Goal: Information Seeking & Learning: Learn about a topic

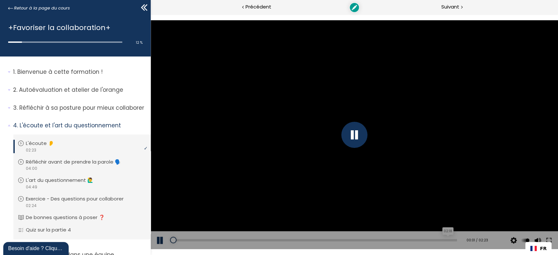
click at [279, 238] on div "Add chapter 02:18" at bounding box center [313, 241] width 287 height 18
click at [278, 243] on div "Add chapter 00:55" at bounding box center [313, 241] width 287 height 18
click at [280, 243] on div "Add chapter 00:55" at bounding box center [313, 241] width 287 height 18
click at [283, 240] on div "00:57" at bounding box center [313, 240] width 287 height 2
click at [322, 239] on div "01:14" at bounding box center [313, 240] width 287 height 2
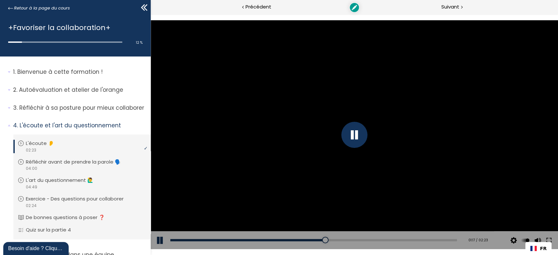
click at [371, 239] on div "Add chapter 01:17" at bounding box center [313, 241] width 287 height 18
click at [425, 238] on div "Add chapter 01:17" at bounding box center [313, 241] width 287 height 18
click at [426, 236] on div "Add chapter 01:17" at bounding box center [313, 241] width 287 height 18
click at [395, 238] on div "Add chapter 01:54" at bounding box center [313, 241] width 287 height 18
click at [396, 242] on div "Add chapter 01:55" at bounding box center [313, 241] width 287 height 18
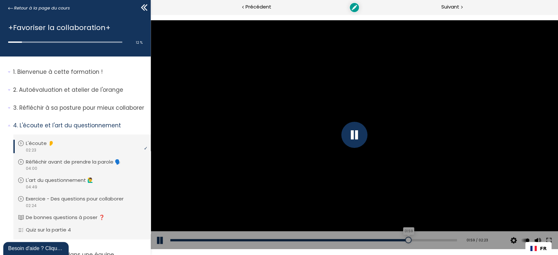
click at [404, 241] on div "01:59" at bounding box center [313, 240] width 287 height 2
click at [317, 239] on div "01:14" at bounding box center [313, 240] width 287 height 2
click at [203, 238] on div "Add chapter 01:14" at bounding box center [313, 241] width 287 height 18
click at [201, 241] on div "01:14" at bounding box center [313, 240] width 287 height 2
drag, startPoint x: 194, startPoint y: 241, endPoint x: 180, endPoint y: 240, distance: 13.1
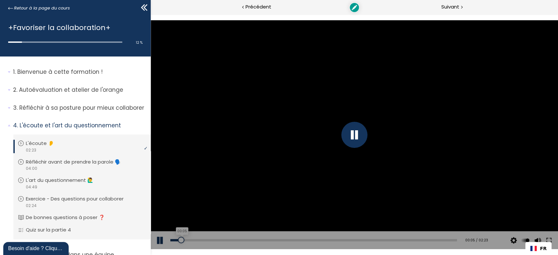
click at [180, 240] on div "00:05" at bounding box center [313, 240] width 287 height 2
click at [59, 108] on p "Réfléchir à sa posture pour mieux collaborer" at bounding box center [79, 108] width 133 height 8
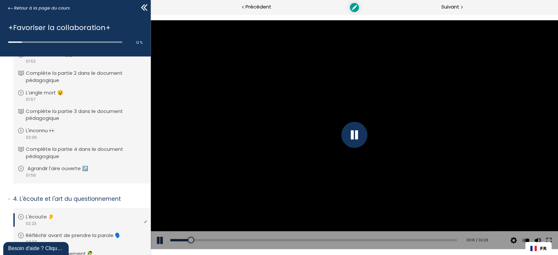
scroll to position [242, 0]
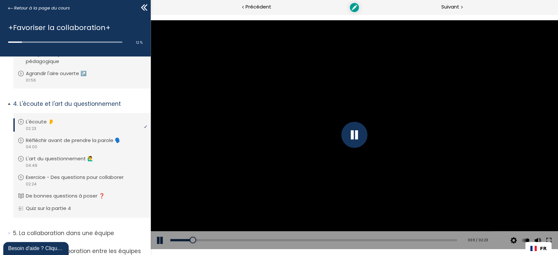
click at [52, 118] on p "L'écoute 👂" at bounding box center [45, 121] width 38 height 7
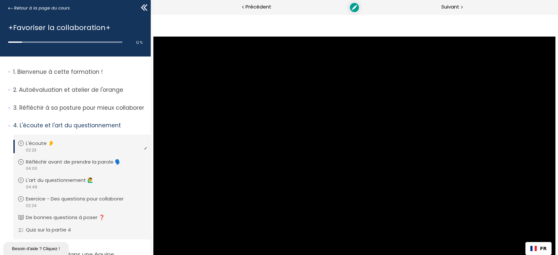
drag, startPoint x: 283, startPoint y: 240, endPoint x: 303, endPoint y: 240, distance: 20.6
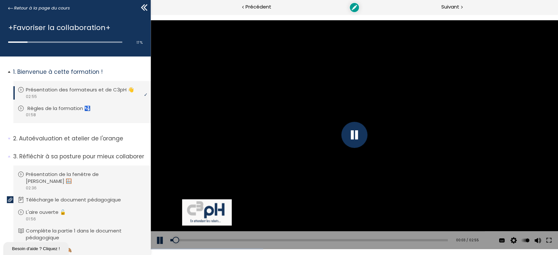
click at [42, 105] on p "Règles de la formation 🛂" at bounding box center [63, 108] width 73 height 7
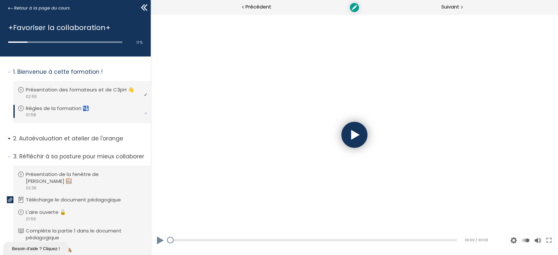
click at [50, 139] on p "Autoévaluation et atelier de l'orange" at bounding box center [79, 139] width 133 height 8
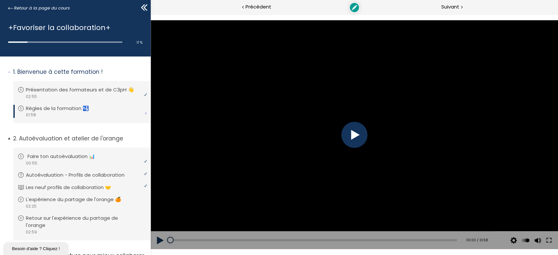
click at [43, 160] on div "video 00:55" at bounding box center [81, 163] width 127 height 6
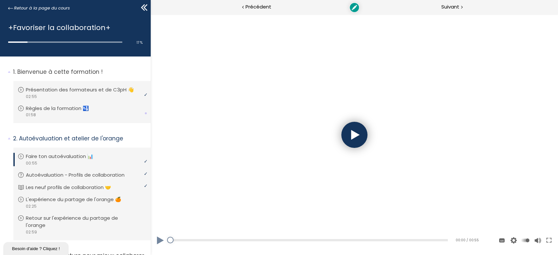
click at [343, 143] on div at bounding box center [353, 134] width 407 height 229
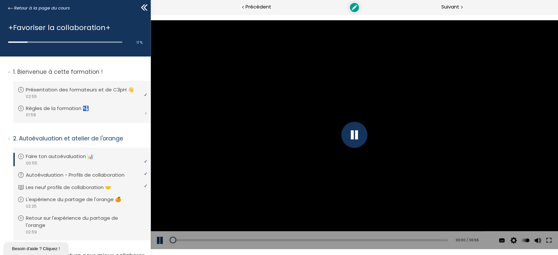
click at [218, 238] on div "Add chapter 00:09" at bounding box center [309, 241] width 278 height 18
click at [255, 237] on div "Add chapter 00:09" at bounding box center [309, 241] width 278 height 18
click at [245, 242] on div "00:15" at bounding box center [309, 240] width 278 height 2
click at [272, 241] on div "00:16" at bounding box center [309, 240] width 278 height 2
click at [306, 241] on div "00:27" at bounding box center [309, 240] width 278 height 2
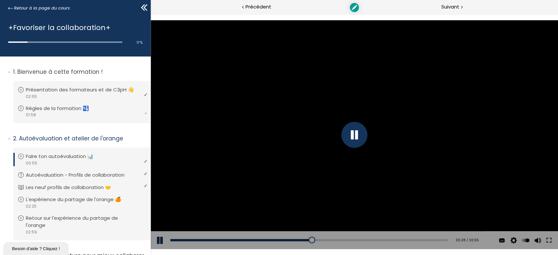
click at [357, 134] on div at bounding box center [354, 135] width 26 height 26
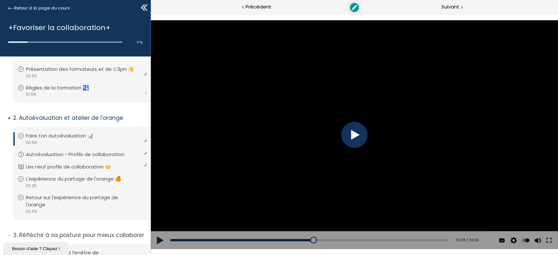
scroll to position [60, 0]
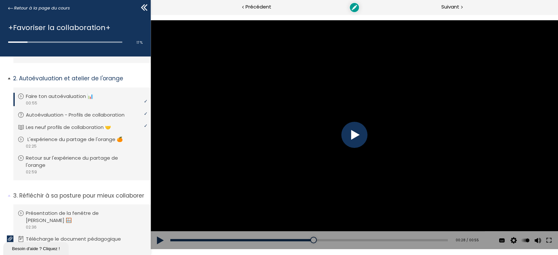
click at [45, 141] on p "L'expérience du partage de l'orange 🍊" at bounding box center [79, 139] width 105 height 7
click at [349, 141] on div at bounding box center [354, 135] width 26 height 26
click at [352, 137] on div at bounding box center [354, 135] width 26 height 26
click at [230, 241] on div "00:31" at bounding box center [313, 240] width 287 height 2
click at [277, 239] on div "Add chapter 00:56" at bounding box center [313, 241] width 287 height 18
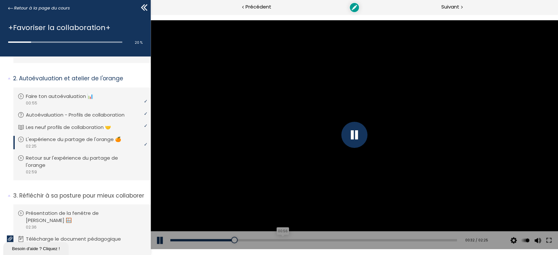
click at [288, 241] on div "00:56" at bounding box center [313, 240] width 287 height 2
click at [69, 167] on p "Retour sur l'expérience du partage de l'orange" at bounding box center [86, 162] width 119 height 14
click at [351, 134] on div at bounding box center [354, 135] width 26 height 26
click at [266, 240] on div "01:01" at bounding box center [313, 240] width 287 height 2
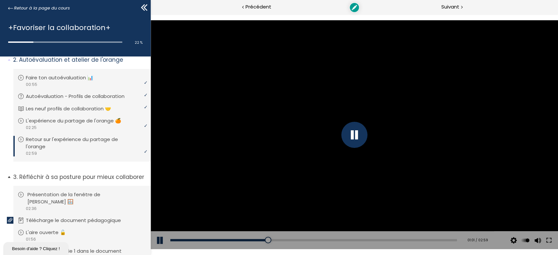
scroll to position [121, 0]
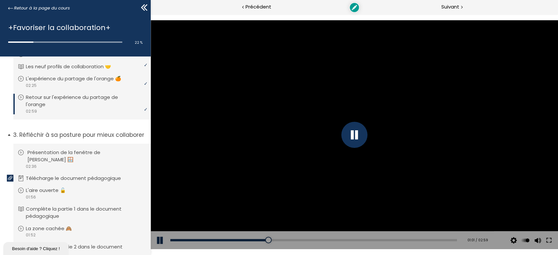
click at [55, 152] on p "Présentation de la fenêtre de [PERSON_NAME] 🪟" at bounding box center [86, 156] width 119 height 14
click at [351, 135] on div at bounding box center [354, 135] width 26 height 26
click at [186, 240] on div "00:09" at bounding box center [313, 240] width 287 height 2
click at [206, 238] on div "Add chapter 00:12" at bounding box center [313, 241] width 287 height 18
click at [227, 242] on div "00:31" at bounding box center [313, 240] width 287 height 2
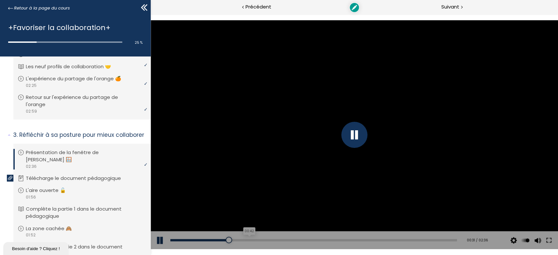
click at [250, 240] on div "00:42" at bounding box center [313, 240] width 287 height 2
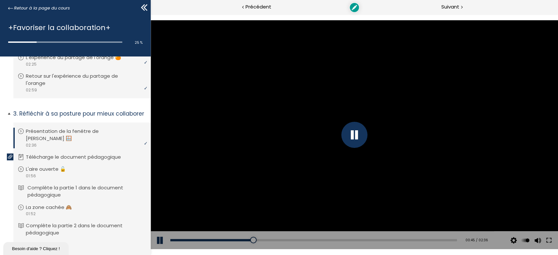
scroll to position [181, 0]
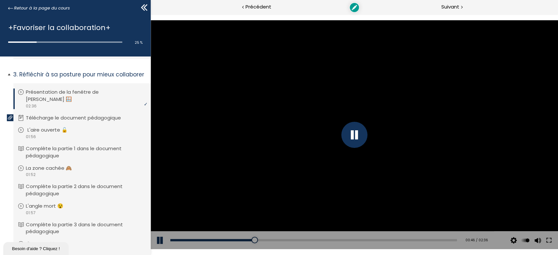
click at [31, 127] on p "L'aire ouverte 🔓" at bounding box center [52, 130] width 50 height 7
click at [229, 240] on div "00:00" at bounding box center [318, 240] width 296 height 2
click at [334, 139] on div at bounding box center [353, 134] width 407 height 229
click at [343, 140] on div at bounding box center [354, 135] width 26 height 26
click at [43, 172] on div "video 01:52" at bounding box center [81, 175] width 127 height 6
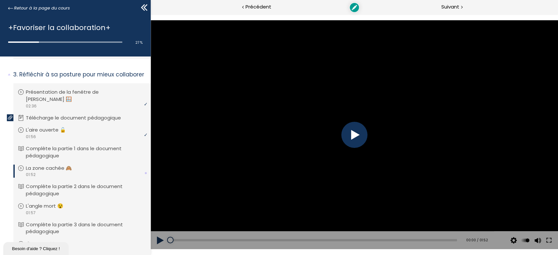
click at [351, 140] on div at bounding box center [354, 135] width 26 height 26
click at [351, 141] on div at bounding box center [354, 135] width 26 height 26
click at [222, 237] on div "Add chapter 00:00" at bounding box center [313, 241] width 287 height 18
click at [225, 242] on div "00:21" at bounding box center [313, 240] width 287 height 2
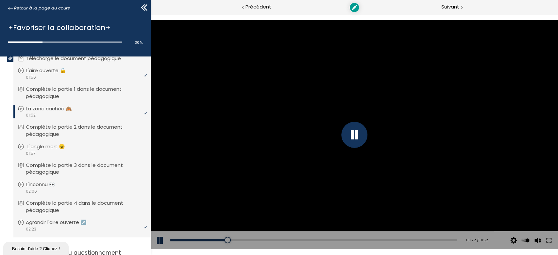
scroll to position [242, 0]
click at [30, 142] on p "L'angle mort 😵" at bounding box center [50, 145] width 47 height 7
click at [300, 237] on div "Add chapter 00:59" at bounding box center [313, 241] width 287 height 18
click at [254, 241] on div "00:35" at bounding box center [313, 240] width 287 height 2
click at [47, 180] on p "L'inconnu 👀" at bounding box center [46, 183] width 39 height 7
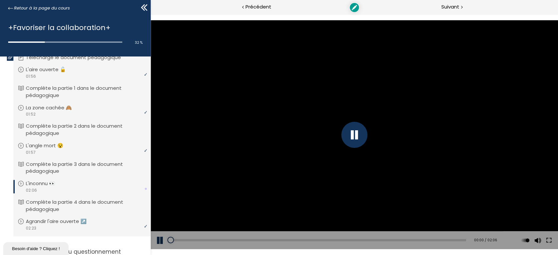
click at [351, 142] on div at bounding box center [354, 135] width 26 height 26
click at [47, 218] on p "Agrandir l'aire ouverte ↗️" at bounding box center [62, 221] width 71 height 7
click at [354, 135] on div at bounding box center [354, 135] width 26 height 26
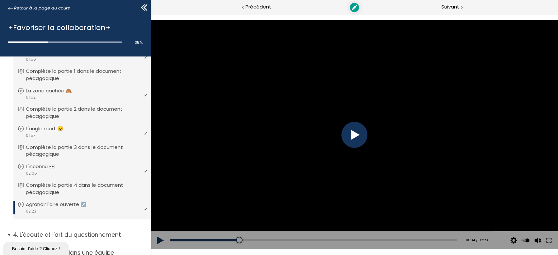
scroll to position [314, 0]
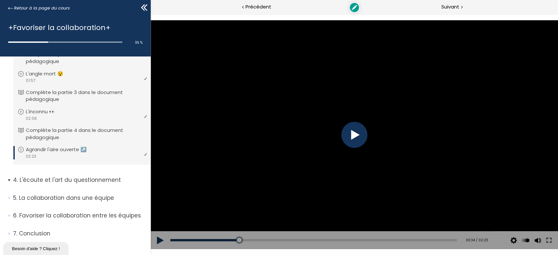
click at [63, 176] on p "L'écoute et l'art du questionnement" at bounding box center [79, 180] width 133 height 8
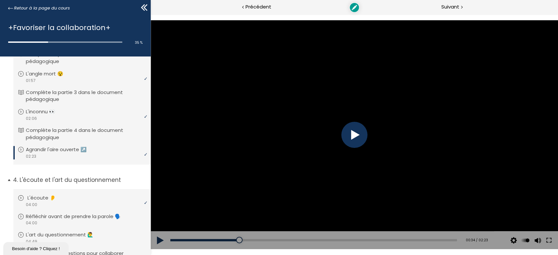
click at [48, 195] on p "L'écoute 👂" at bounding box center [46, 198] width 38 height 7
click at [357, 130] on div at bounding box center [354, 135] width 26 height 26
click at [182, 237] on div "Add chapter 00:00" at bounding box center [313, 241] width 287 height 18
click at [178, 240] on div "00:06" at bounding box center [313, 240] width 287 height 2
click at [193, 241] on div "00:20" at bounding box center [313, 240] width 287 height 2
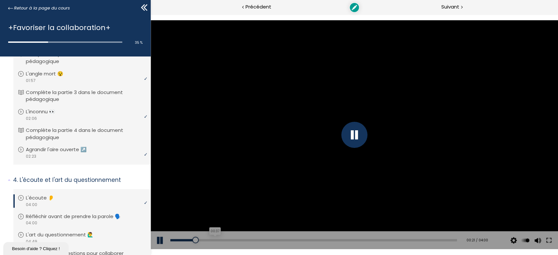
click at [215, 240] on div "00:37" at bounding box center [313, 240] width 287 height 2
click at [229, 239] on div "Add chapter 00:47" at bounding box center [313, 241] width 287 height 18
click at [246, 240] on div "01:05" at bounding box center [313, 240] width 287 height 2
click at [261, 240] on div "01:17" at bounding box center [313, 240] width 287 height 2
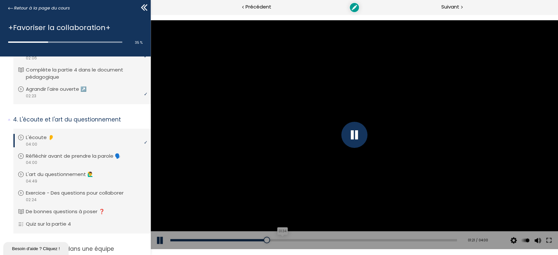
click at [195, 240] on div "01:34" at bounding box center [313, 240] width 287 height 2
click at [169, 237] on div "Add chapter 00:09 00:21 / 04:00 Subtitles None Auto 2024p 1012p 674p 506p 336p …" at bounding box center [353, 241] width 407 height 18
click at [175, 239] on div "Add chapter 00:09" at bounding box center [313, 241] width 287 height 18
drag, startPoint x: 175, startPoint y: 240, endPoint x: 168, endPoint y: 240, distance: 6.5
click at [170, 240] on div "00:00" at bounding box center [313, 240] width 287 height 2
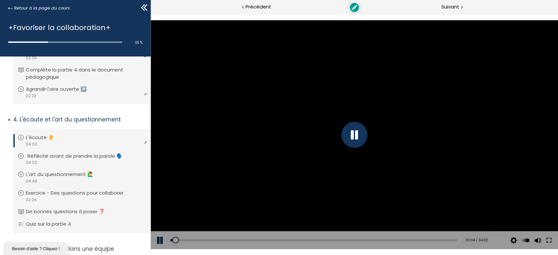
click at [44, 153] on p "Réfléchir avant de prendre la parole 🗣️" at bounding box center [79, 156] width 105 height 7
click at [48, 178] on div "video 04:49" at bounding box center [81, 181] width 127 height 6
click at [179, 241] on div "00:09" at bounding box center [313, 240] width 287 height 2
click at [192, 241] on div "00:23" at bounding box center [313, 240] width 287 height 2
click at [203, 239] on div "00:33" at bounding box center [313, 240] width 287 height 2
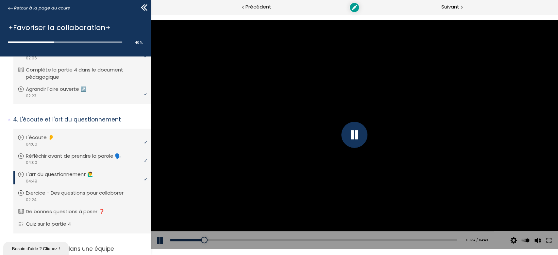
click at [214, 239] on div "Add chapter 00:39" at bounding box center [313, 241] width 287 height 18
click at [215, 239] on div "00:45" at bounding box center [313, 240] width 287 height 2
click at [228, 240] on div "00:59" at bounding box center [313, 240] width 287 height 2
click at [245, 241] on div "01:03" at bounding box center [313, 240] width 287 height 2
click at [272, 241] on div "01:45" at bounding box center [313, 240] width 287 height 2
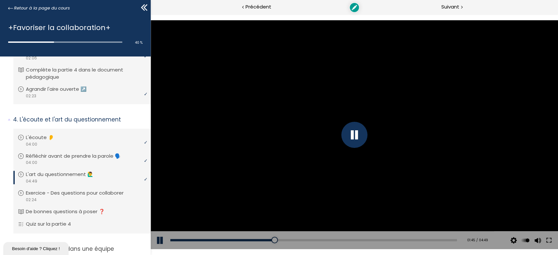
click at [292, 243] on div "Add chapter 01:45" at bounding box center [313, 241] width 287 height 18
drag, startPoint x: 309, startPoint y: 240, endPoint x: 313, endPoint y: 239, distance: 4.7
click at [309, 240] on div "01:45" at bounding box center [313, 240] width 287 height 2
click at [176, 240] on div "00:01" at bounding box center [313, 240] width 287 height 2
drag, startPoint x: 176, startPoint y: 240, endPoint x: 167, endPoint y: 239, distance: 8.9
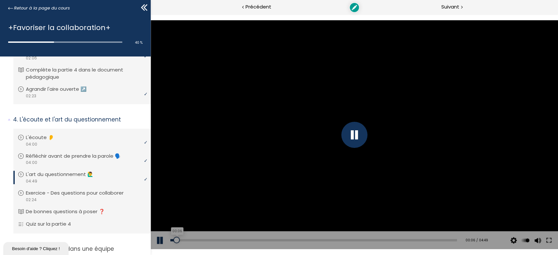
click at [173, 239] on div at bounding box center [176, 240] width 7 height 7
click at [161, 240] on button at bounding box center [160, 241] width 20 height 18
click at [60, 153] on p "Réfléchir avant de prendre la parole 🗣️" at bounding box center [79, 156] width 105 height 7
click at [60, 178] on div "video 04:49" at bounding box center [81, 181] width 127 height 6
click at [78, 141] on div "video 04:00" at bounding box center [81, 144] width 127 height 6
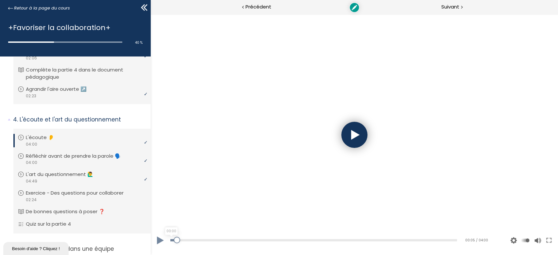
click at [384, 240] on div "00:00" at bounding box center [313, 240] width 287 height 2
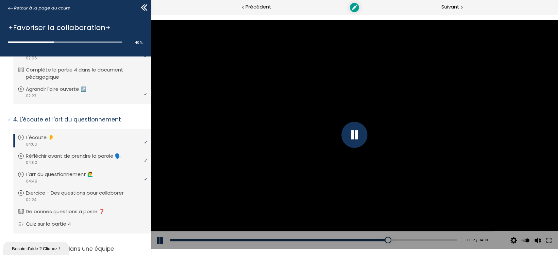
click at [351, 141] on div at bounding box center [354, 135] width 26 height 26
click at [357, 142] on div at bounding box center [354, 135] width 26 height 26
click at [418, 240] on div "03:31" at bounding box center [313, 240] width 287 height 2
click at [431, 236] on div "Add chapter 03:31" at bounding box center [313, 241] width 287 height 18
click at [437, 238] on div "Add chapter 03:31" at bounding box center [313, 241] width 287 height 18
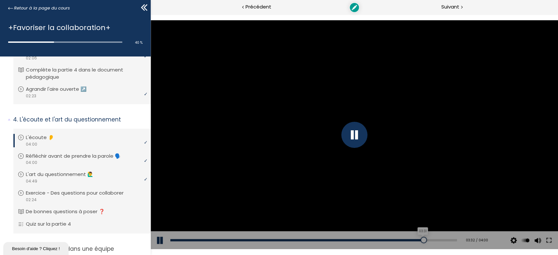
click at [438, 240] on div "03:31" at bounding box center [313, 240] width 287 height 2
click at [443, 241] on div "03:52" at bounding box center [313, 240] width 287 height 2
drag, startPoint x: 414, startPoint y: 242, endPoint x: 409, endPoint y: 241, distance: 4.9
click at [414, 241] on div "03:28" at bounding box center [313, 240] width 287 height 2
drag, startPoint x: 391, startPoint y: 242, endPoint x: 383, endPoint y: 242, distance: 8.2
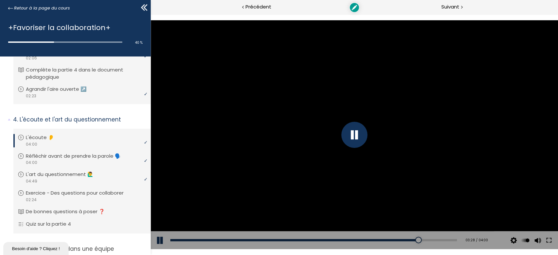
click at [390, 242] on div "Add chapter 03:14" at bounding box center [313, 241] width 287 height 18
click at [354, 238] on div "Add chapter 02:47" at bounding box center [313, 241] width 287 height 18
click at [338, 239] on div "02:23" at bounding box center [313, 240] width 287 height 2
click at [322, 240] on div "02:09" at bounding box center [313, 240] width 287 height 2
click at [46, 153] on p "Réfléchir avant de prendre la parole 🗣️" at bounding box center [79, 156] width 105 height 7
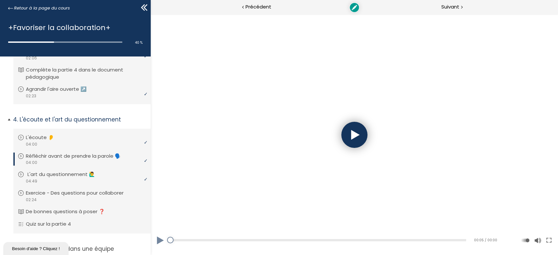
click at [50, 171] on p "L'art du questionnement 🙋‍♂️" at bounding box center [65, 174] width 77 height 7
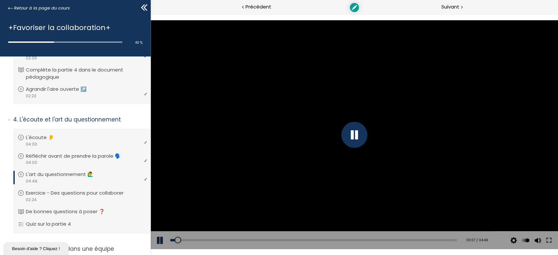
click at [158, 241] on div "Add chapter 00:07 00:07 / 04:49 Subtitles None Auto 1080p 720p 540p 360p 224p x…" at bounding box center [353, 241] width 407 height 18
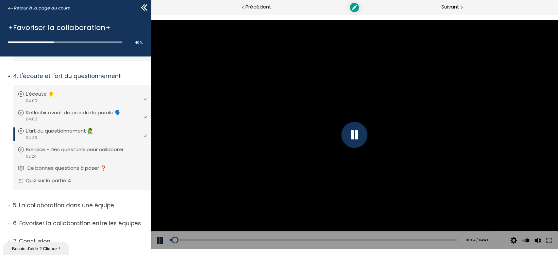
scroll to position [426, 0]
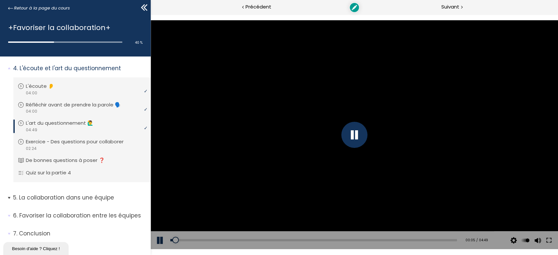
click at [105, 197] on span "5. La collaboration dans une équipe" at bounding box center [79, 200] width 143 height 13
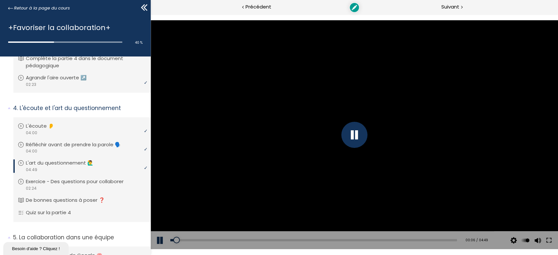
scroll to position [365, 0]
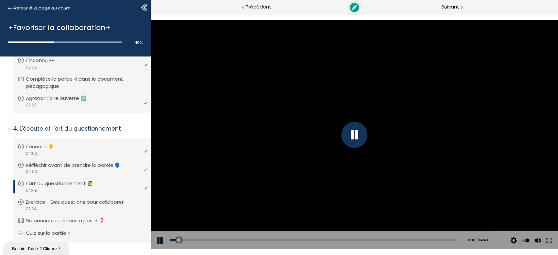
click at [188, 238] on div "Add chapter 00:18" at bounding box center [313, 241] width 287 height 18
click at [200, 241] on div "00:29" at bounding box center [313, 240] width 287 height 2
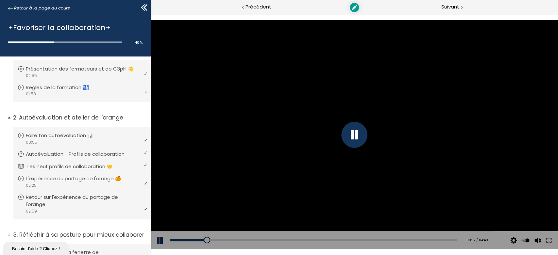
scroll to position [60, 0]
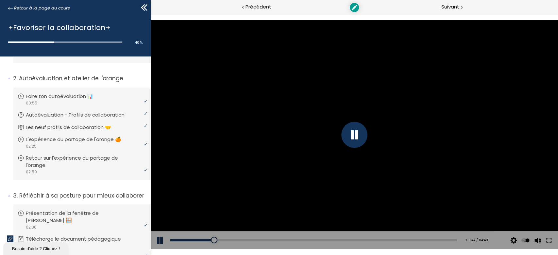
click at [222, 238] on div "Add chapter 00:53" at bounding box center [313, 241] width 287 height 18
click at [233, 240] on div "00:53" at bounding box center [313, 240] width 287 height 2
click at [255, 241] on div "01:27" at bounding box center [313, 240] width 287 height 2
click at [291, 241] on div "01:43" at bounding box center [313, 240] width 287 height 2
drag, startPoint x: 327, startPoint y: 243, endPoint x: 345, endPoint y: 241, distance: 17.7
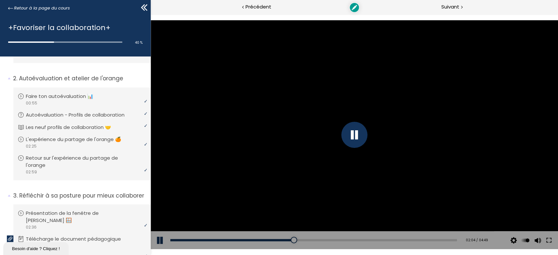
click at [328, 243] on div "Add chapter 02:10" at bounding box center [313, 241] width 287 height 18
drag, startPoint x: 345, startPoint y: 241, endPoint x: 364, endPoint y: 240, distance: 19.3
click at [345, 241] on div "02:59" at bounding box center [313, 240] width 287 height 2
click at [368, 240] on div "03:23" at bounding box center [313, 240] width 287 height 2
click at [400, 242] on div "Add chapter 03:42" at bounding box center [313, 241] width 287 height 18
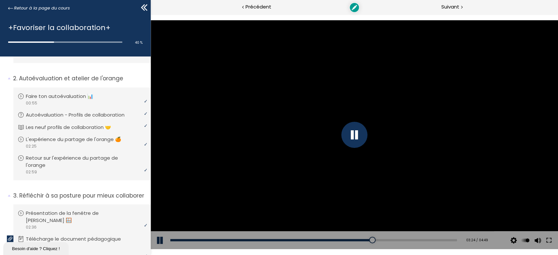
click at [407, 242] on div "Add chapter 03:53" at bounding box center [313, 241] width 287 height 18
click at [412, 241] on div "04:08" at bounding box center [313, 240] width 287 height 2
click at [429, 239] on div "Add chapter 04:15" at bounding box center [313, 241] width 287 height 18
click at [435, 240] on div "04:15" at bounding box center [313, 240] width 287 height 2
click at [443, 240] on div "04:40" at bounding box center [313, 240] width 287 height 2
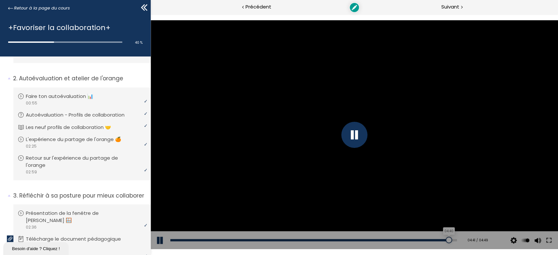
click at [446, 240] on div at bounding box center [448, 240] width 7 height 7
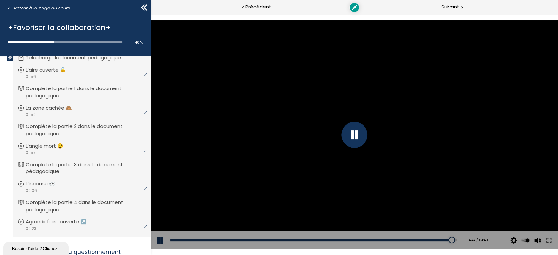
scroll to position [242, 0]
click at [329, 133] on div at bounding box center [353, 134] width 407 height 229
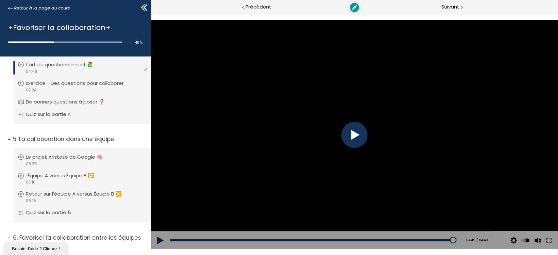
scroll to position [424, 0]
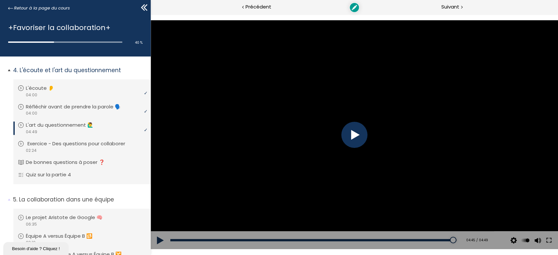
click at [74, 140] on p "Exercice - Des questions pour collaborer" at bounding box center [81, 143] width 108 height 7
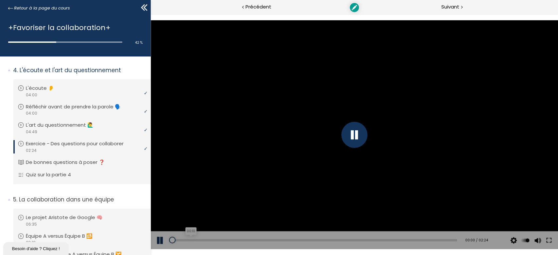
click at [190, 240] on div "00:10" at bounding box center [313, 240] width 287 height 2
click at [217, 237] on div "Add chapter 00:14" at bounding box center [313, 241] width 287 height 18
click at [214, 239] on div "00:22" at bounding box center [313, 240] width 287 height 2
click at [234, 240] on div "00:31" at bounding box center [313, 240] width 287 height 2
click at [265, 239] on div "00:48" at bounding box center [313, 240] width 287 height 2
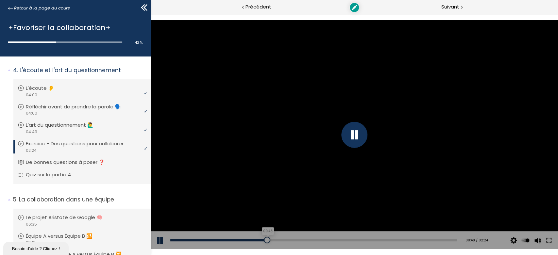
click at [281, 240] on div "00:48" at bounding box center [313, 240] width 287 height 2
click at [312, 237] on div "Add chapter 01:08" at bounding box center [313, 241] width 287 height 18
click at [315, 240] on div "01:08" at bounding box center [313, 240] width 287 height 2
click at [336, 240] on div "01:25" at bounding box center [313, 240] width 287 height 2
click at [359, 240] on div "01:37" at bounding box center [313, 240] width 287 height 2
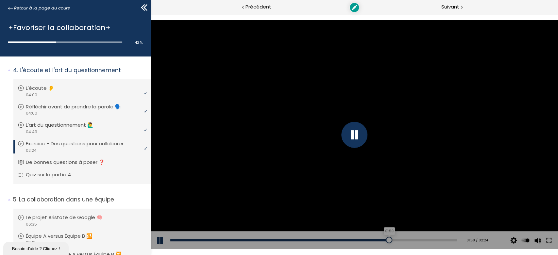
click at [385, 241] on div "01:50" at bounding box center [313, 240] width 287 height 2
click at [97, 159] on p "De bonnes questions à poser ❓" at bounding box center [71, 162] width 89 height 7
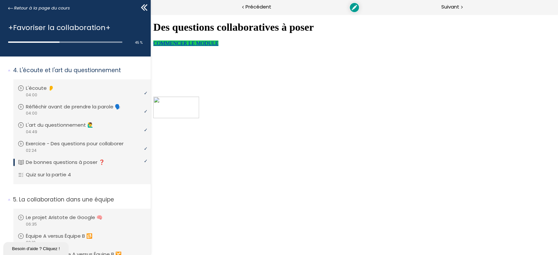
click at [218, 46] on link "COMMENCER LE MODULE" at bounding box center [185, 44] width 65 height 6
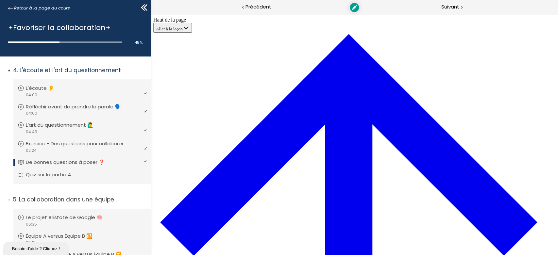
scroll to position [363, 0]
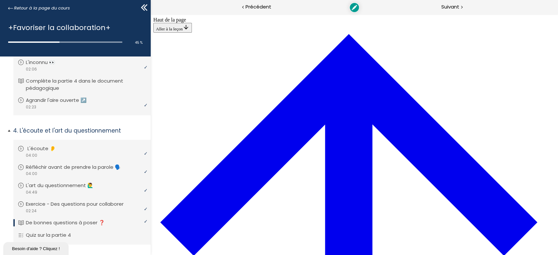
click at [64, 145] on link "L'écoute 👂" at bounding box center [81, 148] width 127 height 7
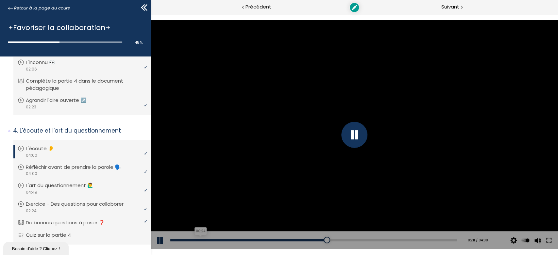
click at [198, 239] on div "00:24" at bounding box center [313, 240] width 287 height 2
drag, startPoint x: 179, startPoint y: 240, endPoint x: 166, endPoint y: 240, distance: 13.4
click at [166, 240] on div "Add chapter 00:00 00:00 / 04:00 Subtitles None Auto 2024p 1012p 674p 506p 336p …" at bounding box center [353, 241] width 407 height 18
click at [194, 238] on div "Add chapter 00:20" at bounding box center [313, 241] width 287 height 18
click at [194, 240] on div "00:20" at bounding box center [313, 240] width 287 height 2
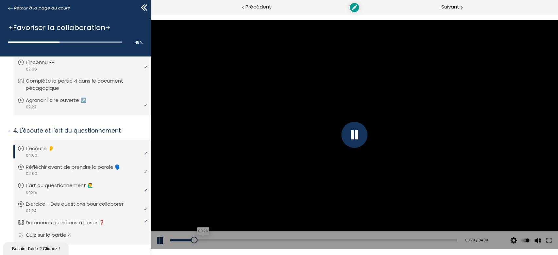
click at [220, 240] on div "00:26" at bounding box center [313, 240] width 287 height 2
click at [243, 241] on div "01:02" at bounding box center [313, 240] width 287 height 2
click at [277, 240] on div "01:26" at bounding box center [313, 240] width 287 height 2
click at [300, 239] on div "01:51" at bounding box center [313, 240] width 287 height 2
click at [246, 240] on div "01:08" at bounding box center [313, 240] width 287 height 2
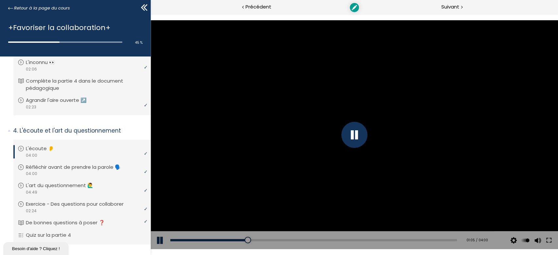
click at [348, 140] on div at bounding box center [354, 135] width 26 height 26
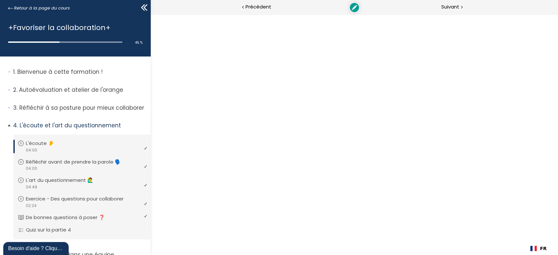
click at [54, 145] on p "L'écoute 👂" at bounding box center [45, 143] width 38 height 7
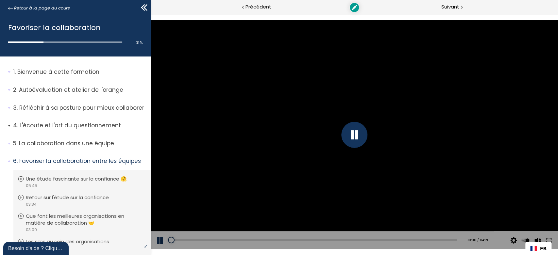
click at [53, 118] on li "4. L'écoute et l'art du questionnement Vous devez avoir terminé l'unité (L'écou…" at bounding box center [75, 128] width 151 height 23
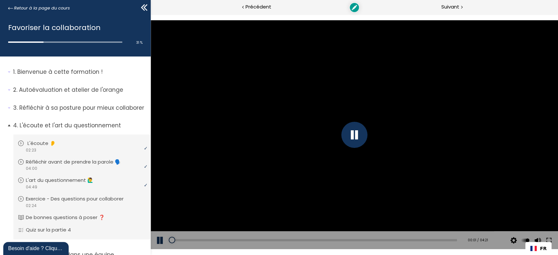
click at [58, 150] on div "video 02:23" at bounding box center [81, 150] width 127 height 6
drag, startPoint x: 194, startPoint y: 241, endPoint x: 199, endPoint y: 240, distance: 5.3
click at [194, 240] on div "00:11" at bounding box center [313, 240] width 287 height 2
click at [357, 125] on div at bounding box center [354, 135] width 26 height 26
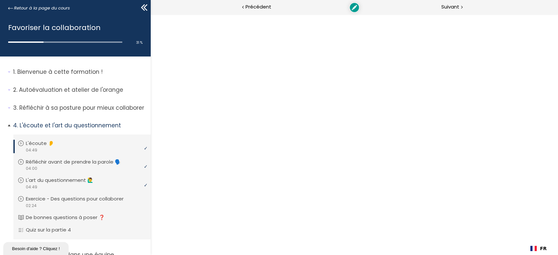
click at [65, 143] on link "L'écoute 👂" at bounding box center [81, 143] width 127 height 7
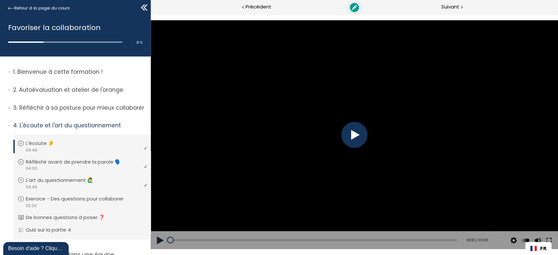
click at [351, 131] on div at bounding box center [354, 135] width 26 height 26
drag, startPoint x: 187, startPoint y: 241, endPoint x: 158, endPoint y: 245, distance: 29.4
click at [158, 245] on div "Add chapter 00:15 00:15 / 04:49 Subtitles None Auto 1080p 720p 540p 360p 224p x…" at bounding box center [353, 241] width 407 height 18
click at [105, 113] on span "3. Réfléchir à sa posture pour mieux collaborer" at bounding box center [79, 110] width 143 height 13
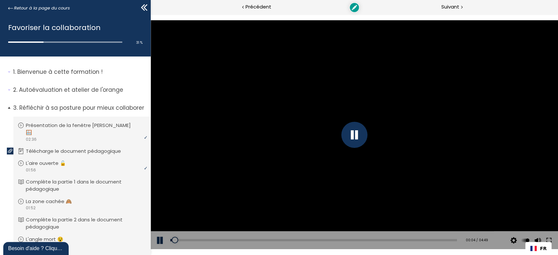
click at [102, 111] on p "Réfléchir à sa posture pour mieux collaborer" at bounding box center [79, 108] width 133 height 8
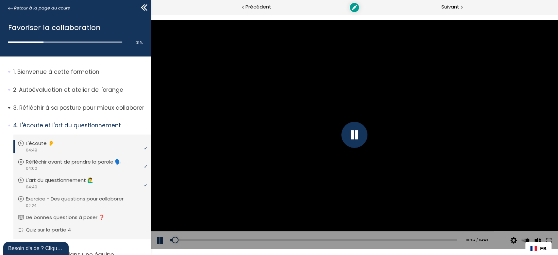
click at [102, 111] on p "Réfléchir à sa posture pour mieux collaborer" at bounding box center [79, 108] width 133 height 8
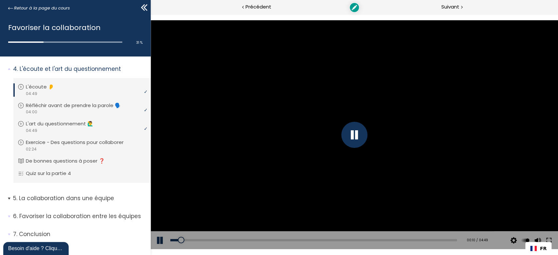
scroll to position [278, 0]
click at [67, 194] on p "La collaboration dans une équipe" at bounding box center [79, 198] width 133 height 8
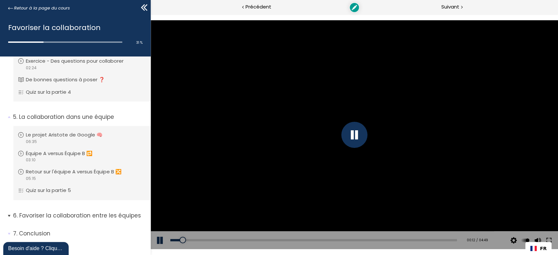
click at [66, 212] on p "Favoriser la collaboration entre les équipes" at bounding box center [79, 216] width 133 height 8
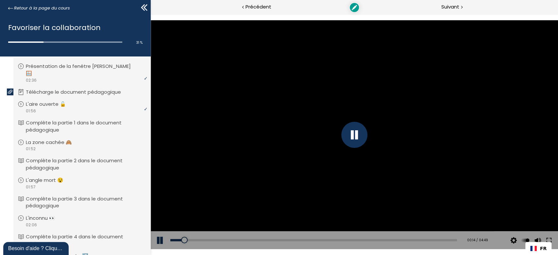
scroll to position [0, 0]
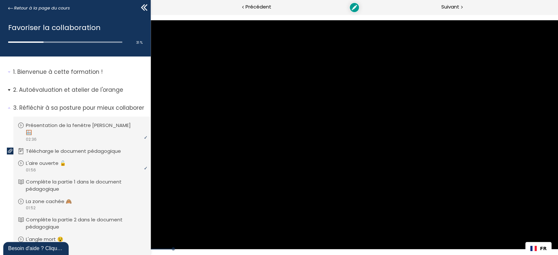
click at [70, 94] on span "2. Autoévaluation et atelier de l'orange" at bounding box center [79, 92] width 143 height 13
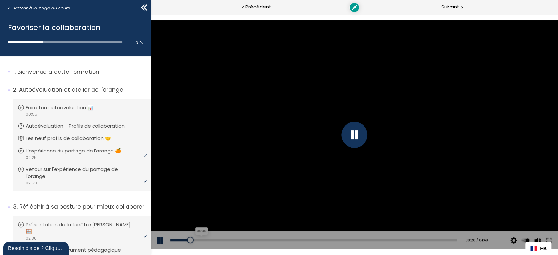
click at [200, 239] on div "00:30" at bounding box center [313, 240] width 287 height 2
click at [206, 239] on div "Add chapter 00:31" at bounding box center [313, 241] width 287 height 18
click at [214, 241] on div "00:44" at bounding box center [313, 240] width 287 height 2
click at [219, 241] on div "00:50" at bounding box center [313, 240] width 287 height 2
click at [256, 241] on div "01:11" at bounding box center [313, 240] width 287 height 2
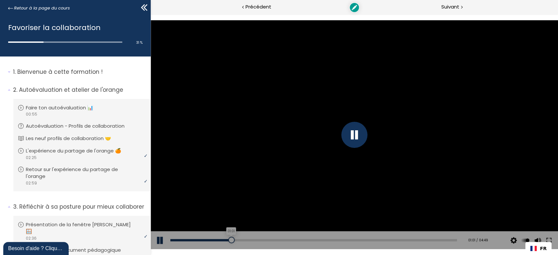
click at [230, 240] on div "01:01" at bounding box center [313, 240] width 287 height 2
click at [216, 240] on div "00:47" at bounding box center [313, 240] width 287 height 2
click at [227, 239] on div "Add chapter 00:58" at bounding box center [313, 241] width 287 height 18
click at [235, 240] on div "01:05" at bounding box center [313, 240] width 287 height 2
click at [173, 240] on div "00:03" at bounding box center [313, 240] width 287 height 2
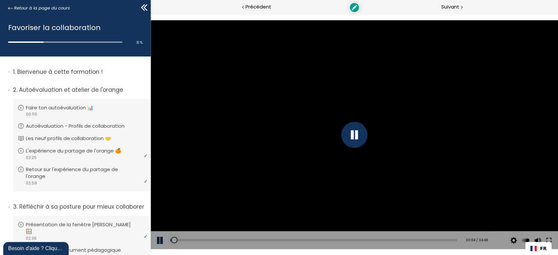
drag, startPoint x: 174, startPoint y: 240, endPoint x: 166, endPoint y: 240, distance: 7.8
click at [166, 240] on div "Add chapter 00:04 00:04 / 04:49 Subtitles None Auto 1080p 720p 540p 360p 224p x…" at bounding box center [353, 241] width 407 height 18
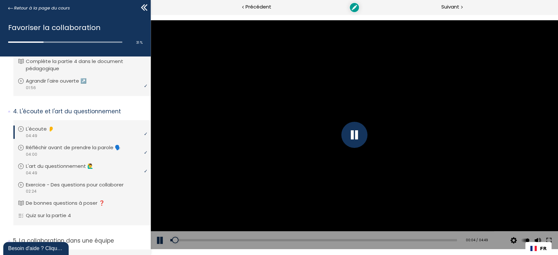
scroll to position [424, 0]
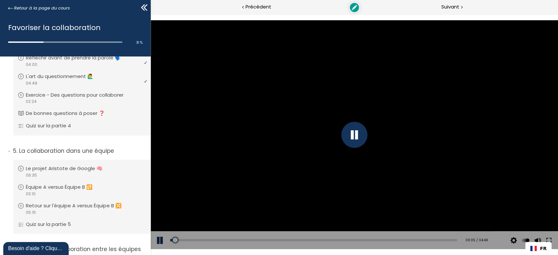
click at [350, 133] on div at bounding box center [354, 135] width 26 height 26
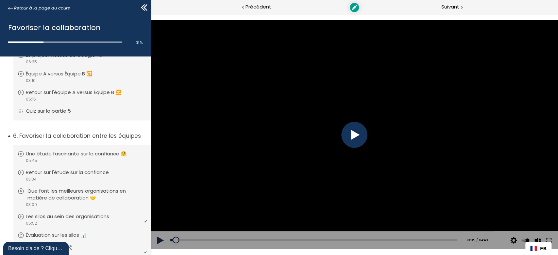
scroll to position [534, 0]
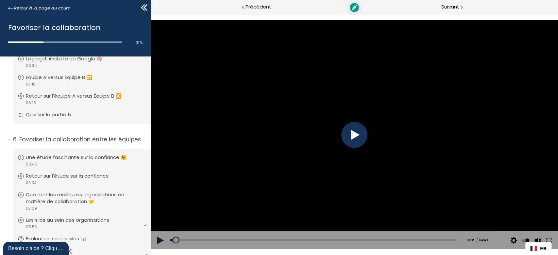
click at [327, 237] on div "Add chapter 00:00" at bounding box center [313, 241] width 287 height 18
click at [348, 147] on div at bounding box center [353, 134] width 407 height 229
click at [321, 237] on div "Add chapter 00:00" at bounding box center [313, 241] width 287 height 18
click at [322, 240] on div "00:00" at bounding box center [313, 240] width 287 height 2
click at [359, 239] on div "Add chapter 02:53" at bounding box center [313, 241] width 287 height 18
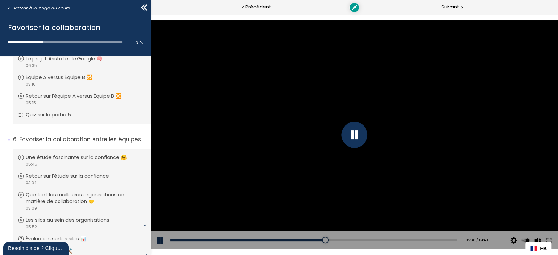
click at [360, 237] on div "Add chapter 02:53" at bounding box center [313, 241] width 287 height 18
click at [367, 240] on div "02:53" at bounding box center [313, 240] width 287 height 2
click at [398, 242] on div "Add chapter 03:54" at bounding box center [313, 241] width 287 height 18
click at [401, 244] on div "Add chapter 03:54" at bounding box center [313, 241] width 287 height 18
click at [407, 240] on div "03:54" at bounding box center [313, 240] width 287 height 2
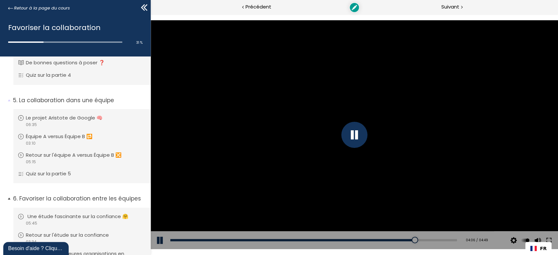
scroll to position [473, 0]
click at [433, 236] on div "Add chapter 04:21" at bounding box center [313, 241] width 287 height 18
click at [435, 240] on div "04:32" at bounding box center [313, 240] width 287 height 2
click at [444, 237] on div "Add chapter 04:31" at bounding box center [313, 241] width 287 height 18
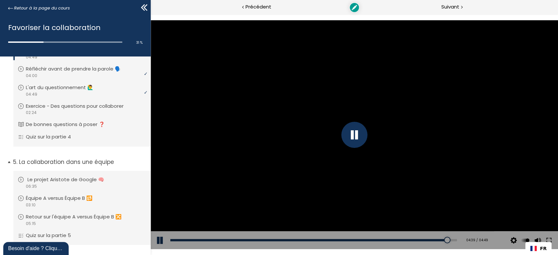
scroll to position [291, 0]
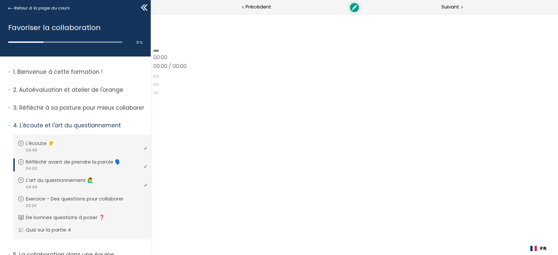
click at [343, 45] on div at bounding box center [354, 45] width 402 height 0
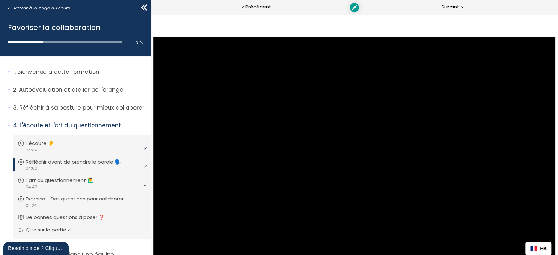
click at [70, 183] on p "L'art du questionnement 🙋‍♂️" at bounding box center [65, 180] width 77 height 7
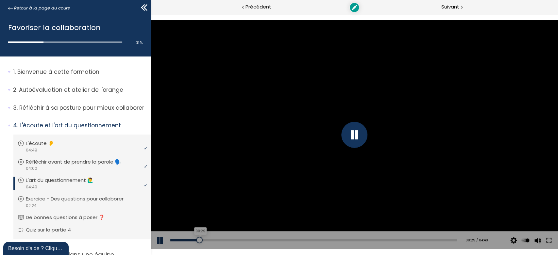
click at [198, 240] on div "00:29" at bounding box center [313, 240] width 287 height 2
click at [220, 240] on div "00:37" at bounding box center [313, 240] width 287 height 2
click at [243, 240] on div "01:00" at bounding box center [313, 240] width 287 height 2
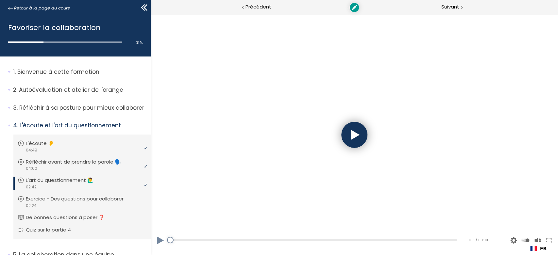
click at [342, 140] on div at bounding box center [354, 135] width 26 height 26
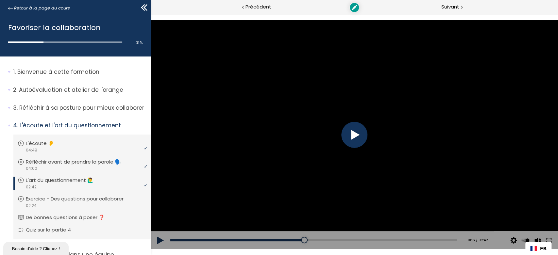
drag, startPoint x: 189, startPoint y: 243, endPoint x: 185, endPoint y: 244, distance: 3.3
click at [186, 243] on div "Add chapter 00:13" at bounding box center [313, 241] width 287 height 18
click at [176, 243] on div "Add chapter 00:13" at bounding box center [313, 241] width 287 height 18
click at [173, 241] on div "00:01" at bounding box center [313, 240] width 287 height 2
click at [197, 240] on div "00:14" at bounding box center [313, 240] width 287 height 2
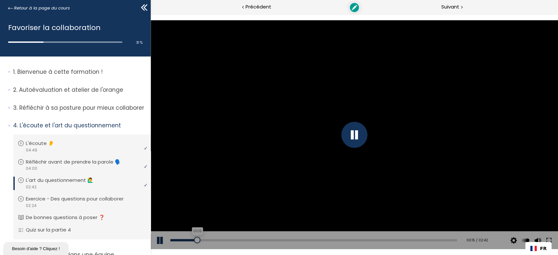
click at [224, 240] on div "00:15" at bounding box center [313, 240] width 287 height 2
click at [239, 240] on div "00:39" at bounding box center [313, 240] width 287 height 2
click at [277, 241] on div "01:00" at bounding box center [313, 240] width 287 height 2
click at [308, 237] on div "Add chapter 01:14" at bounding box center [313, 241] width 287 height 18
click at [335, 242] on div "Add chapter 01:35" at bounding box center [313, 241] width 287 height 18
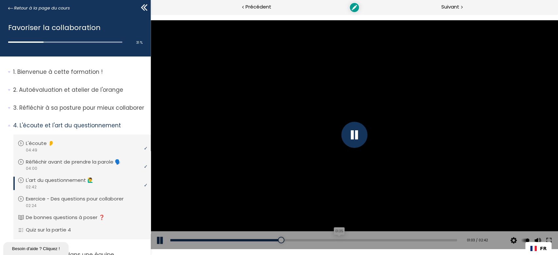
click at [348, 242] on div "Add chapter 01:35" at bounding box center [313, 241] width 287 height 18
click at [350, 240] on div "01:43" at bounding box center [313, 240] width 287 height 2
click at [314, 241] on div "01:25" at bounding box center [313, 240] width 287 height 2
click at [294, 241] on div "01:14" at bounding box center [313, 240] width 287 height 2
click at [314, 241] on div "01:23" at bounding box center [313, 240] width 287 height 2
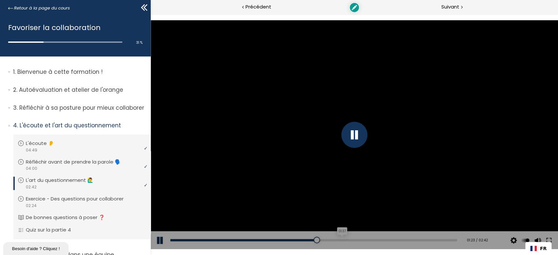
drag, startPoint x: 339, startPoint y: 240, endPoint x: 353, endPoint y: 240, distance: 14.1
click at [340, 240] on div "01:37" at bounding box center [313, 240] width 287 height 2
click at [364, 239] on div "Add chapter 01:50" at bounding box center [313, 241] width 287 height 18
click at [350, 241] on div "01:43" at bounding box center [313, 240] width 287 height 2
click at [364, 238] on div "Add chapter 01:49" at bounding box center [313, 241] width 287 height 18
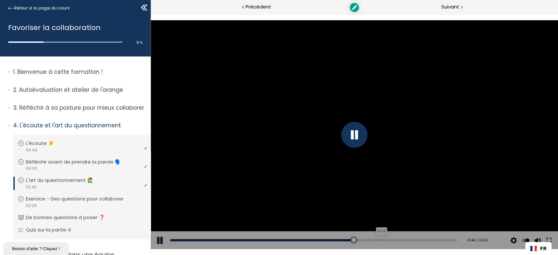
click at [377, 240] on div "01:59" at bounding box center [313, 240] width 287 height 2
click at [394, 241] on div "02:09" at bounding box center [313, 240] width 287 height 2
click at [413, 242] on div "02:18" at bounding box center [313, 240] width 287 height 2
click at [430, 240] on div "02:29" at bounding box center [313, 240] width 287 height 2
click at [43, 146] on p "L'écoute 👂" at bounding box center [46, 143] width 38 height 7
